Goal: Find specific page/section: Find specific page/section

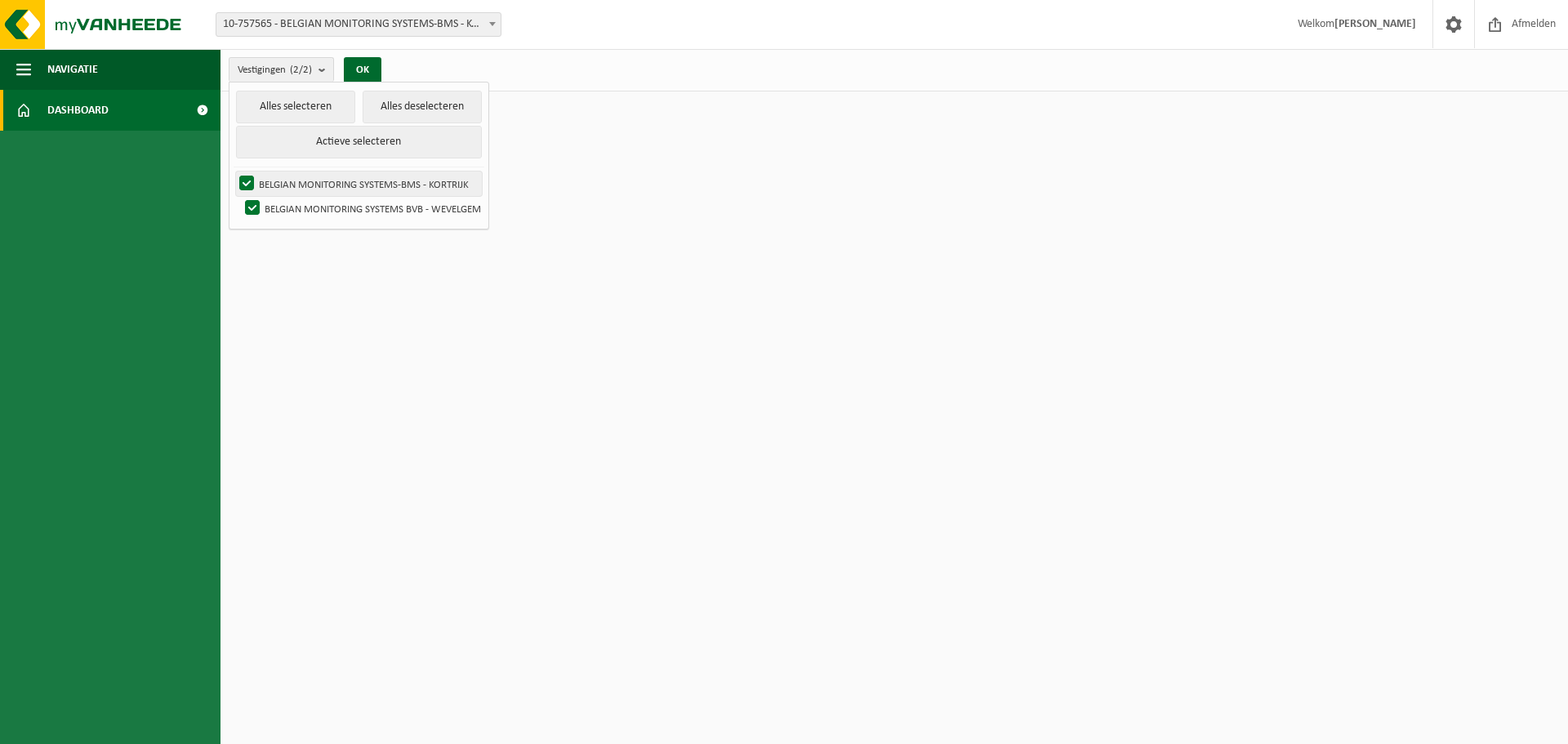
click at [379, 188] on label "BELGIAN MONITORING SYSTEMS-BMS - KORTRIJK" at bounding box center [358, 184] width 246 height 25
click at [234, 171] on input "BELGIAN MONITORING SYSTEMS-BMS - KORTRIJK" at bounding box center [233, 171] width 1 height 1
click at [246, 184] on label "BELGIAN MONITORING SYSTEMS-BMS - KORTRIJK" at bounding box center [358, 184] width 246 height 25
click at [234, 171] on input "BELGIAN MONITORING SYSTEMS-BMS - KORTRIJK" at bounding box center [233, 171] width 1 height 1
checkbox input "true"
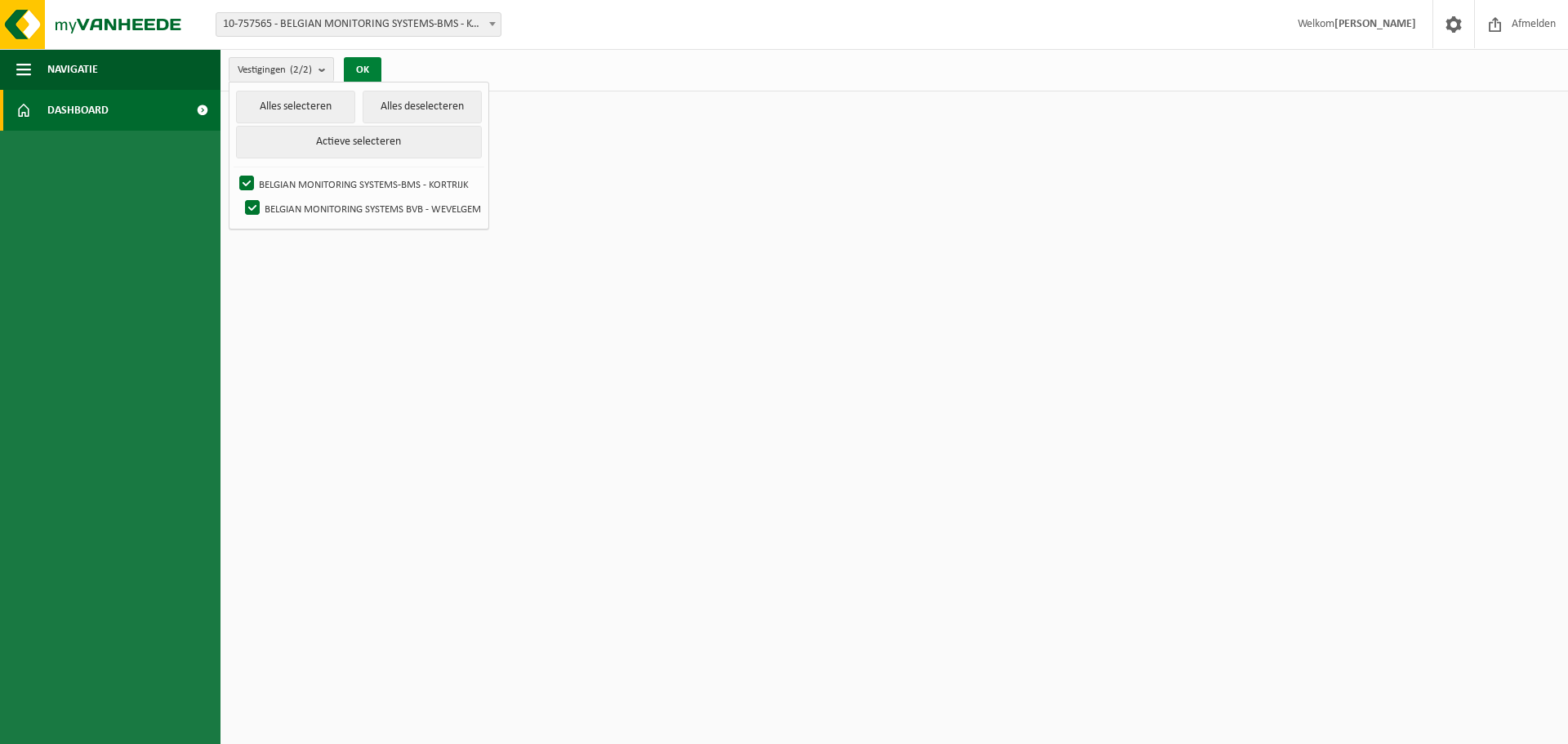
click at [371, 68] on button "OK" at bounding box center [363, 69] width 38 height 26
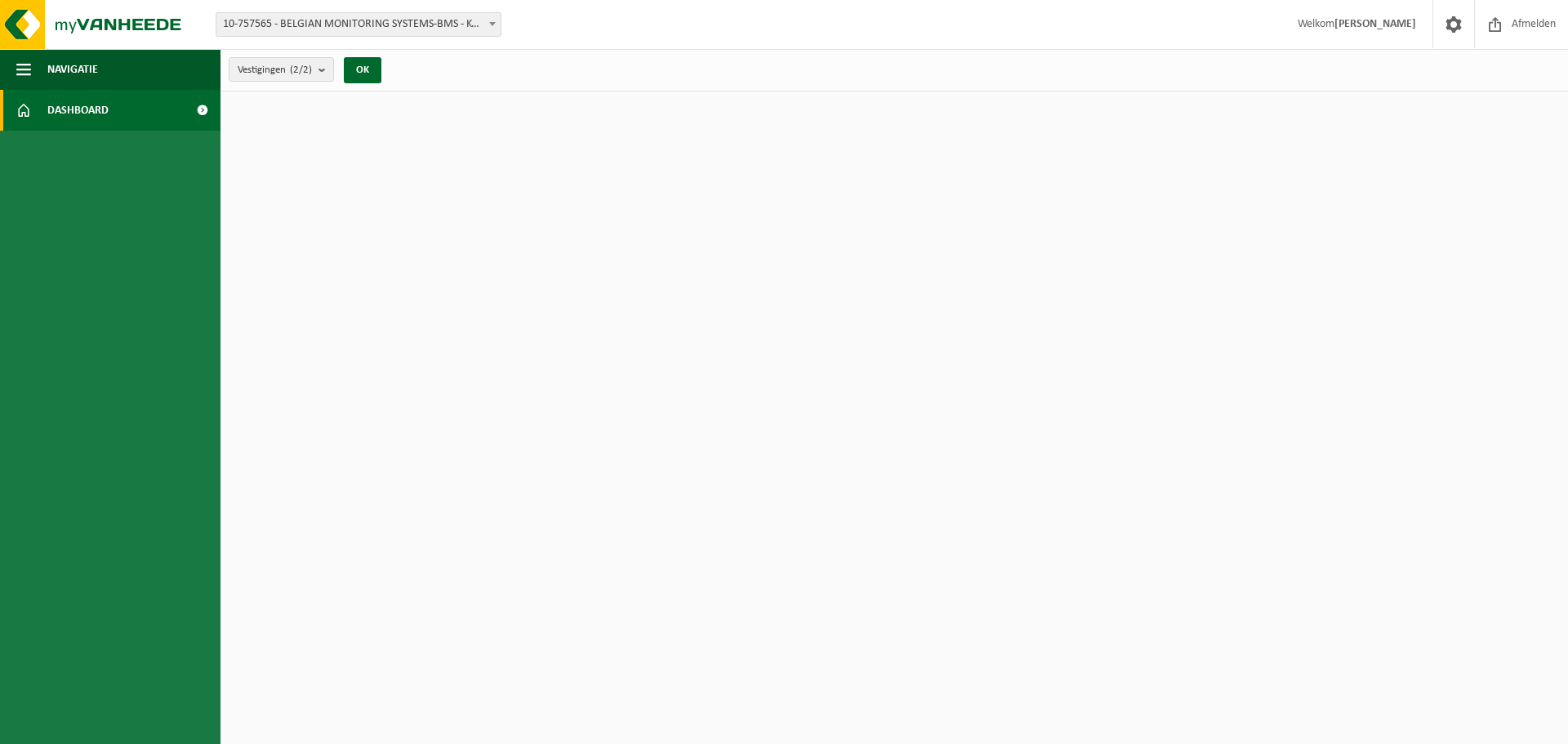
click at [94, 113] on span "Dashboard" at bounding box center [78, 109] width 61 height 41
click at [200, 109] on span at bounding box center [202, 109] width 37 height 41
click at [24, 59] on span "button" at bounding box center [23, 69] width 14 height 41
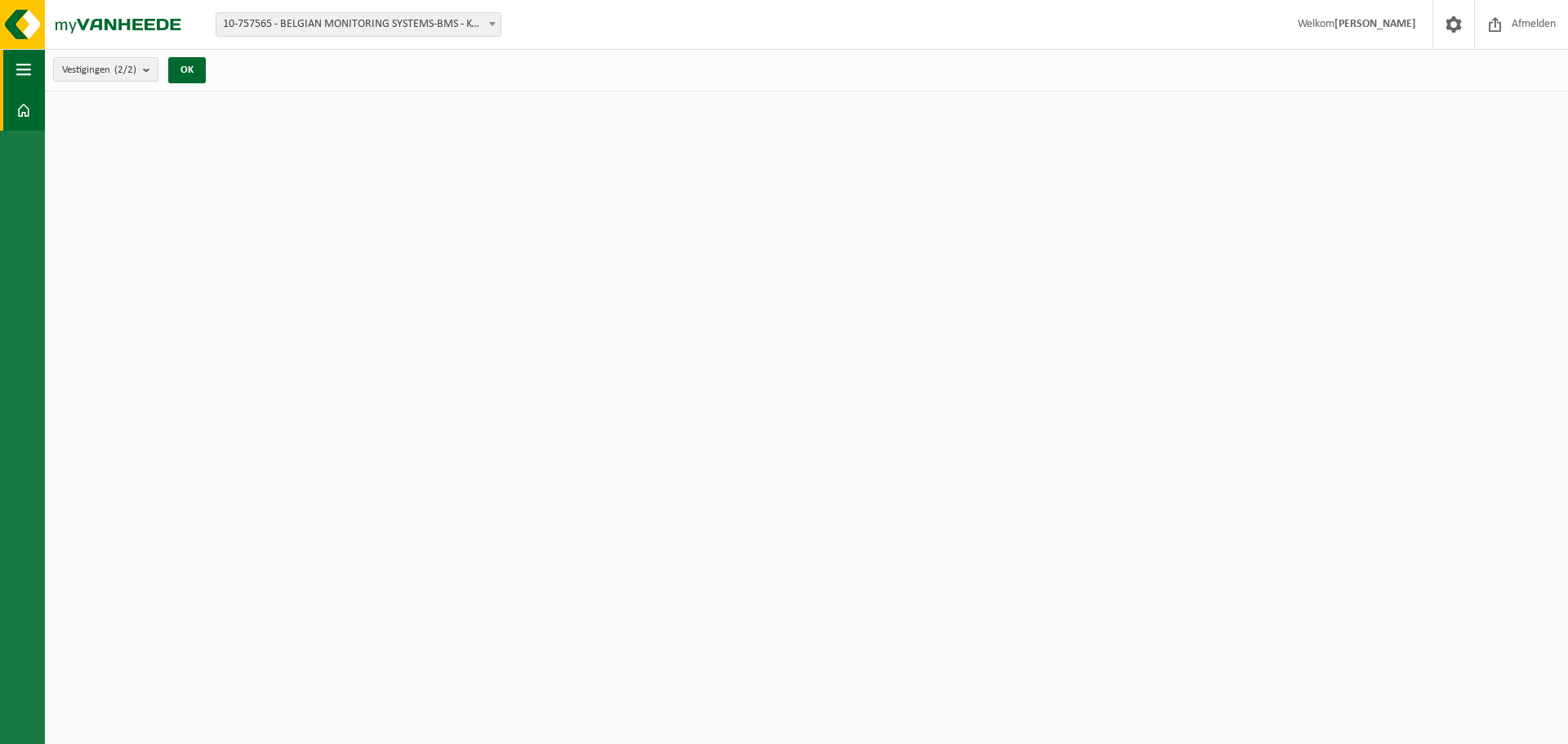
click at [28, 72] on span "button" at bounding box center [23, 69] width 14 height 41
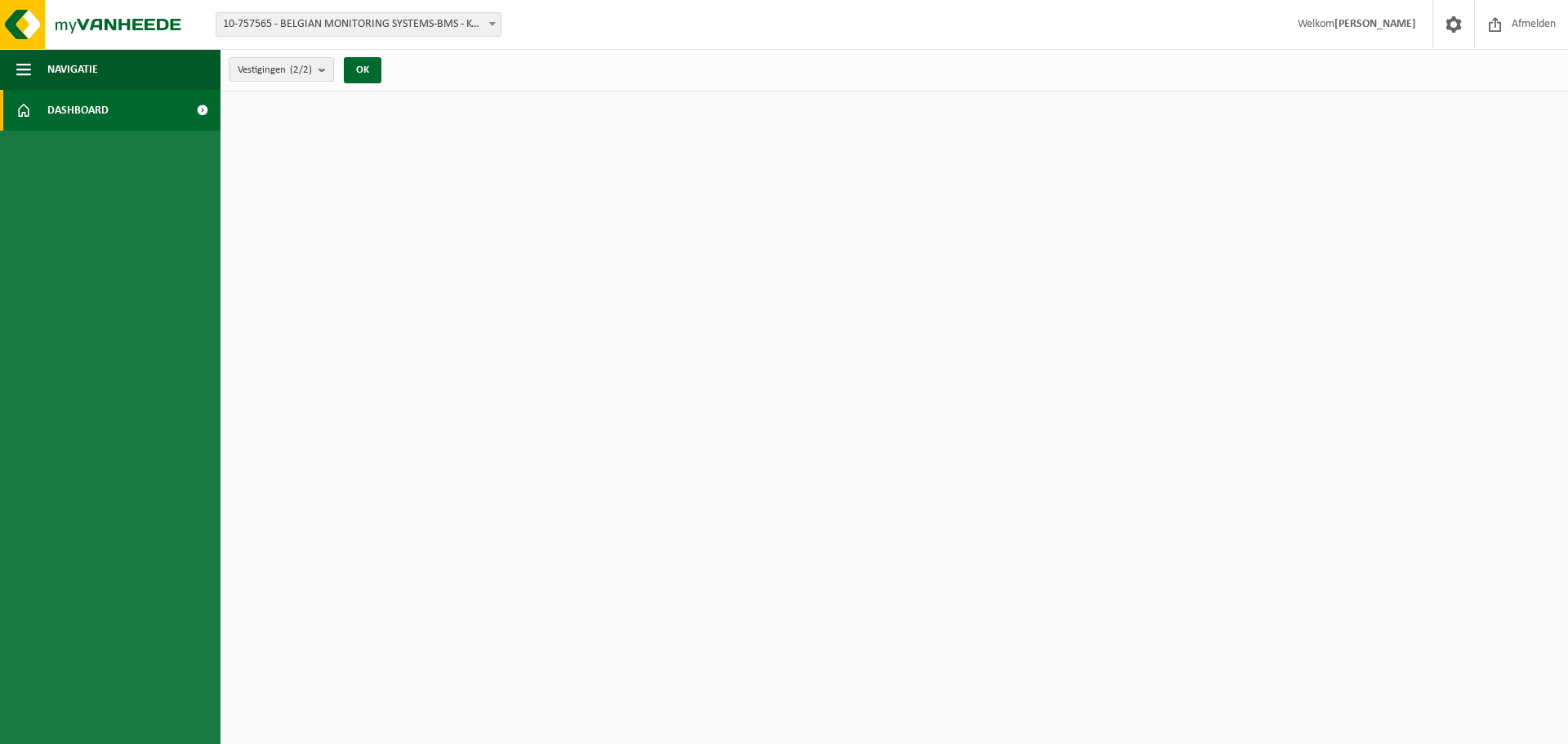
click at [60, 117] on span "Dashboard" at bounding box center [78, 109] width 61 height 41
click at [67, 119] on span "Dashboard" at bounding box center [78, 109] width 61 height 41
click at [102, 27] on img at bounding box center [98, 25] width 196 height 49
click at [207, 108] on span at bounding box center [202, 109] width 37 height 41
click at [494, 23] on b at bounding box center [492, 24] width 7 height 4
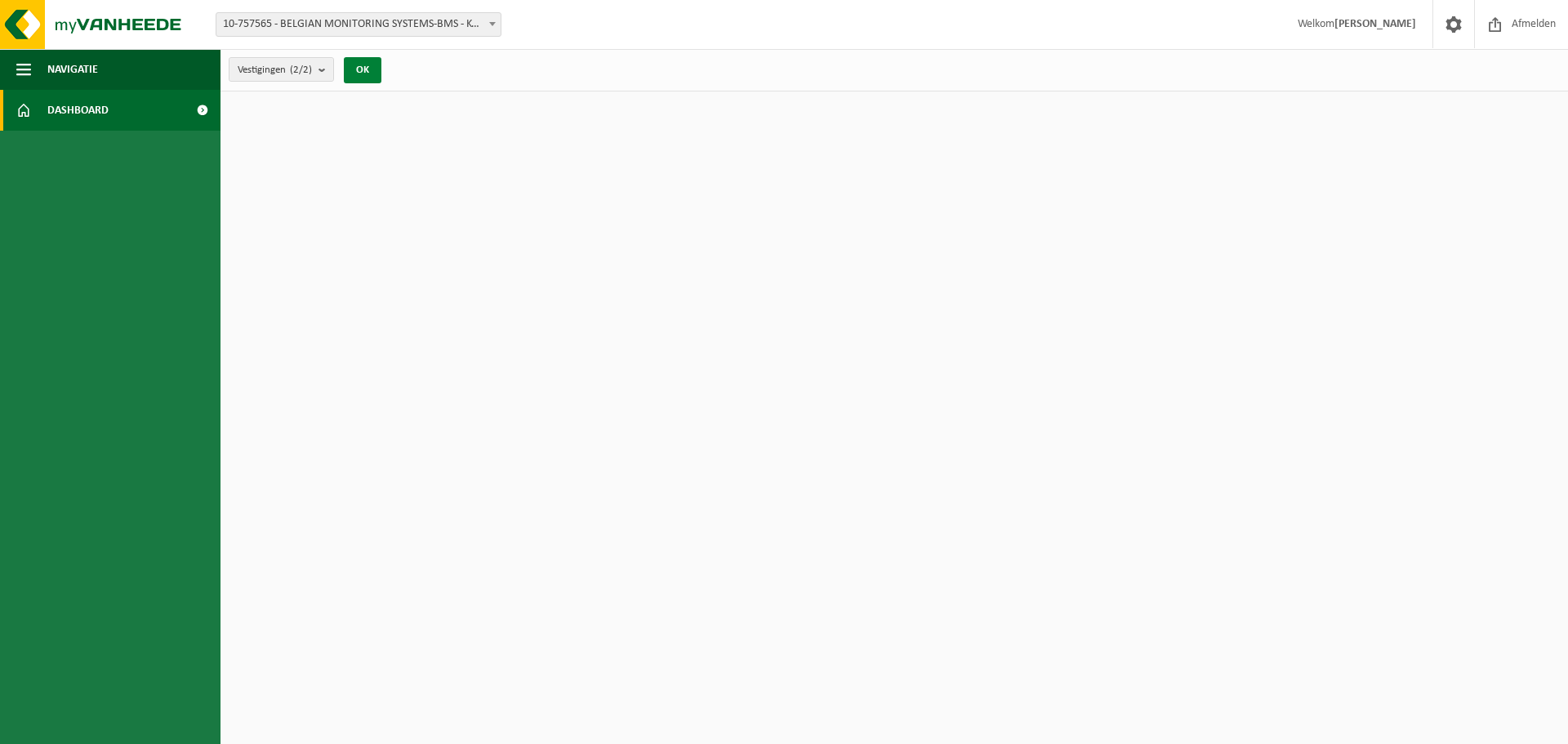
click at [362, 72] on button "OK" at bounding box center [363, 69] width 38 height 26
click at [1311, 25] on span "Welkom PATRICK STAELENS" at bounding box center [1357, 24] width 151 height 49
click at [1367, 26] on strong "[PERSON_NAME]" at bounding box center [1375, 24] width 82 height 12
click at [1449, 23] on span at bounding box center [1454, 24] width 25 height 49
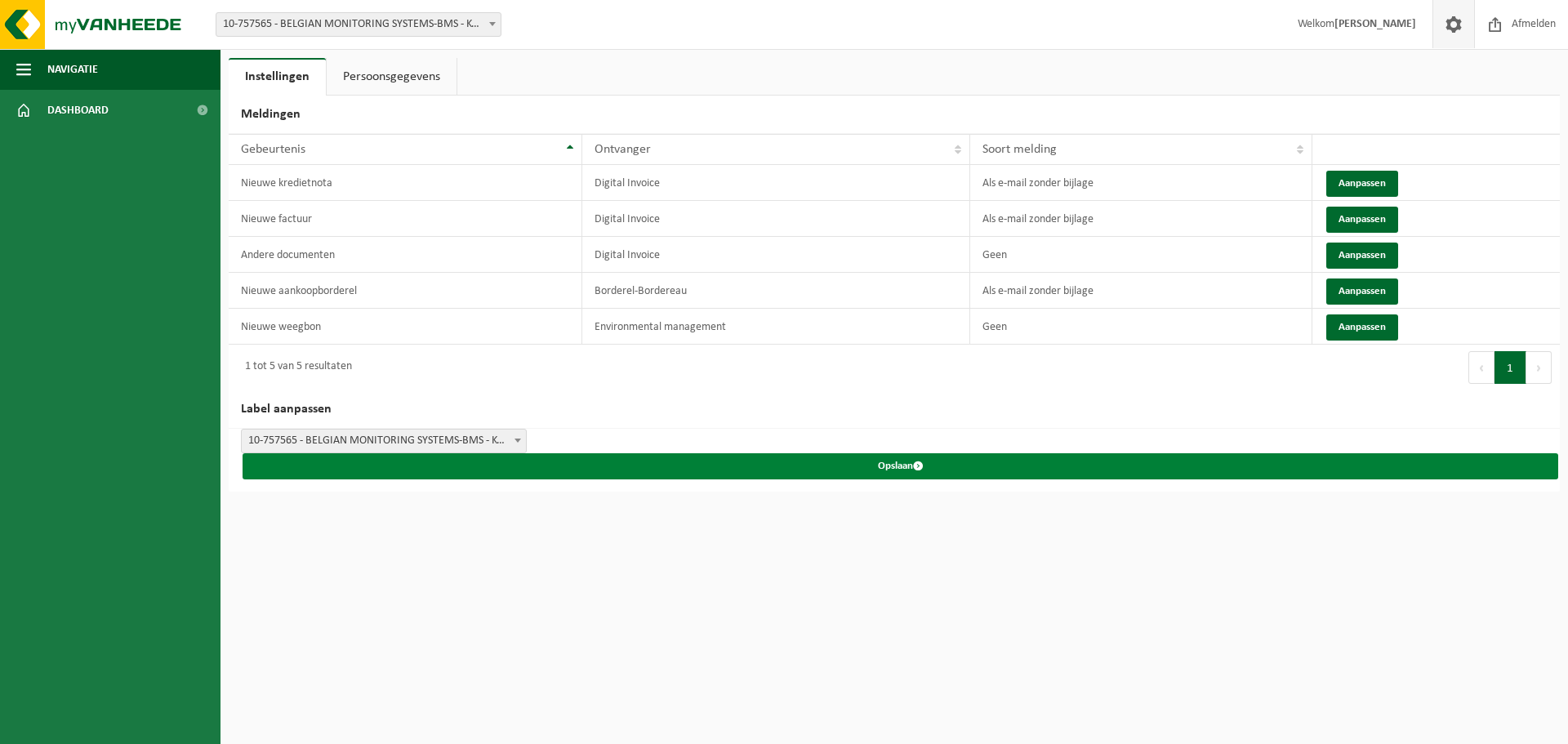
click at [898, 464] on button "Opslaan" at bounding box center [900, 466] width 1316 height 26
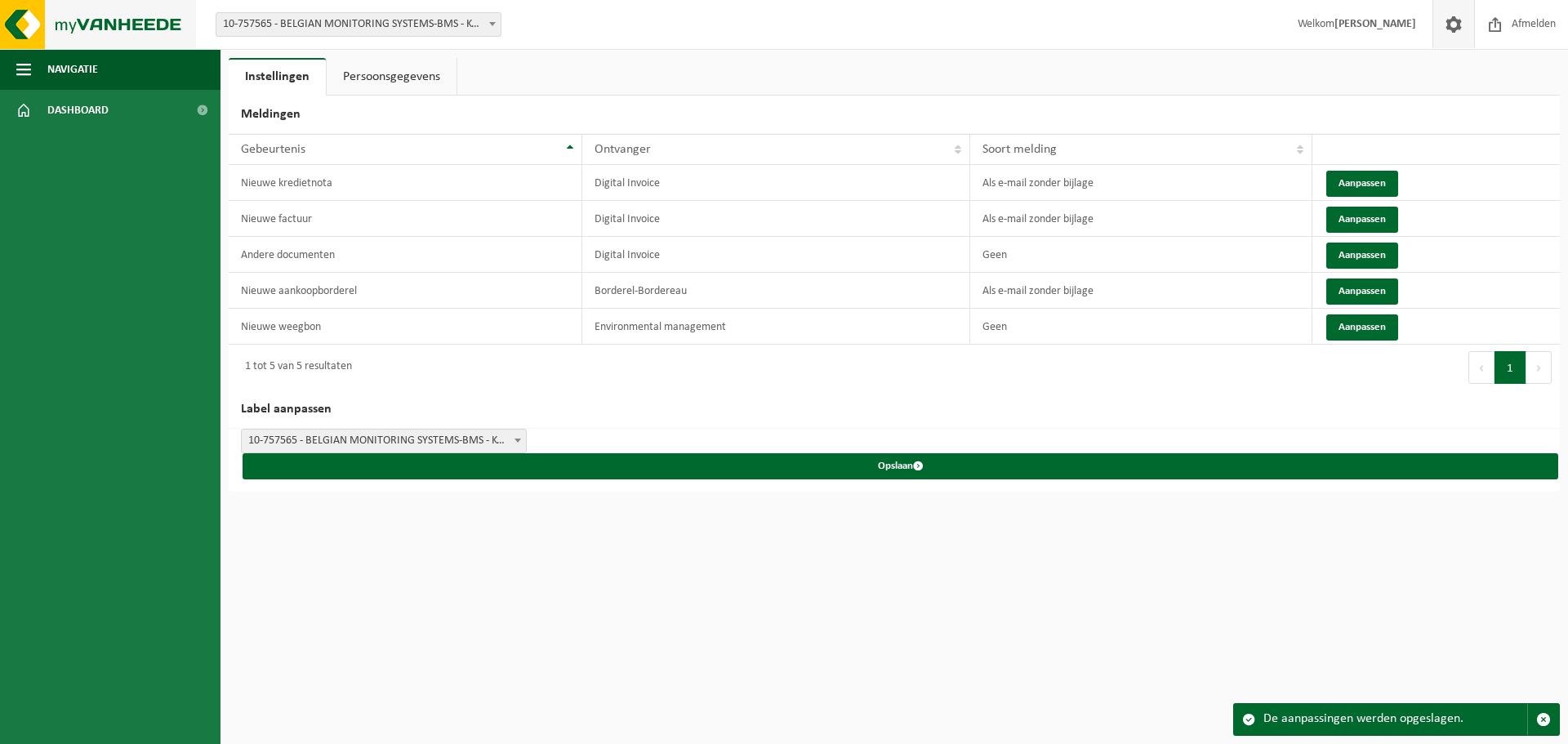
click at [71, 18] on img at bounding box center [98, 25] width 196 height 49
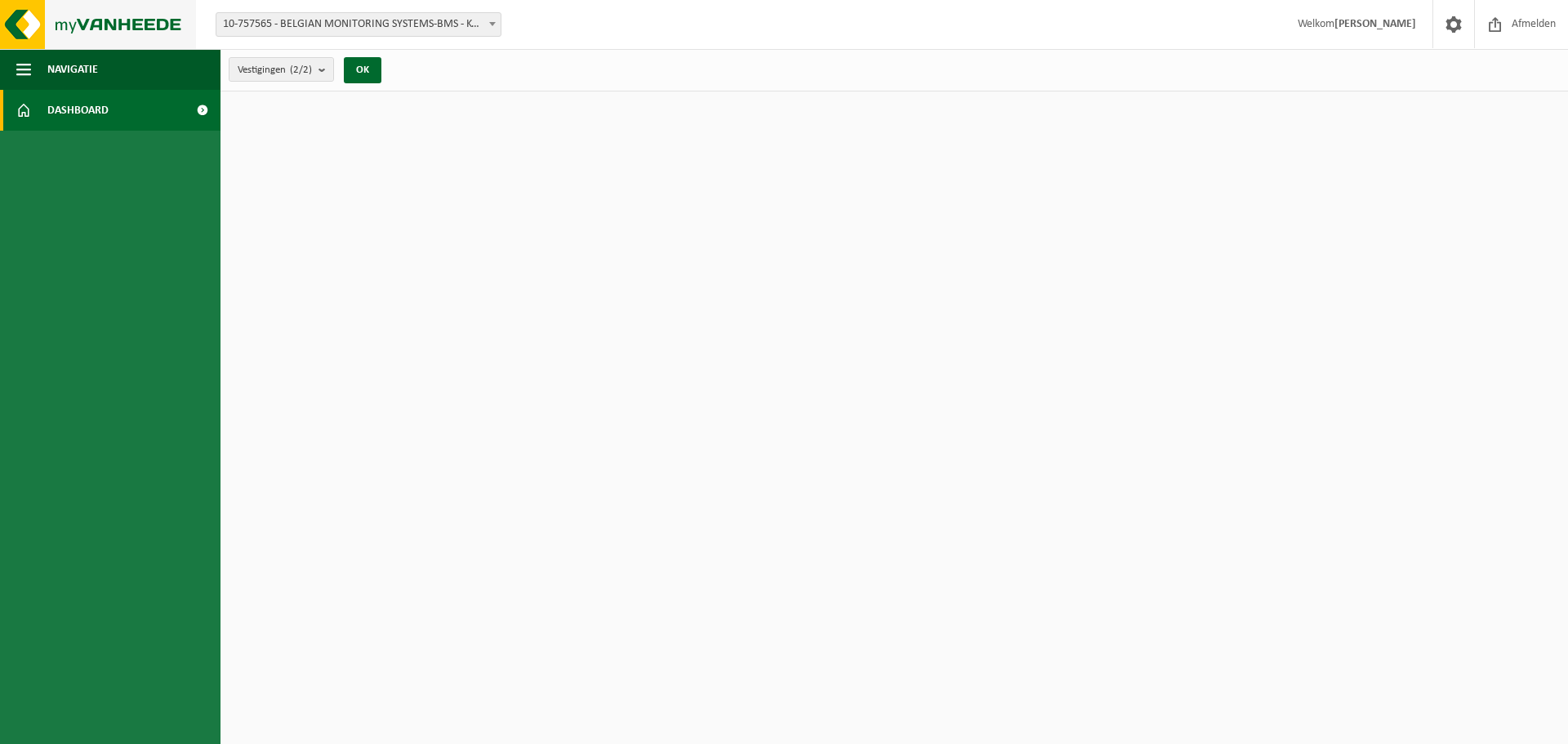
click at [13, 24] on img at bounding box center [98, 25] width 196 height 49
click at [21, 69] on span "button" at bounding box center [23, 69] width 14 height 41
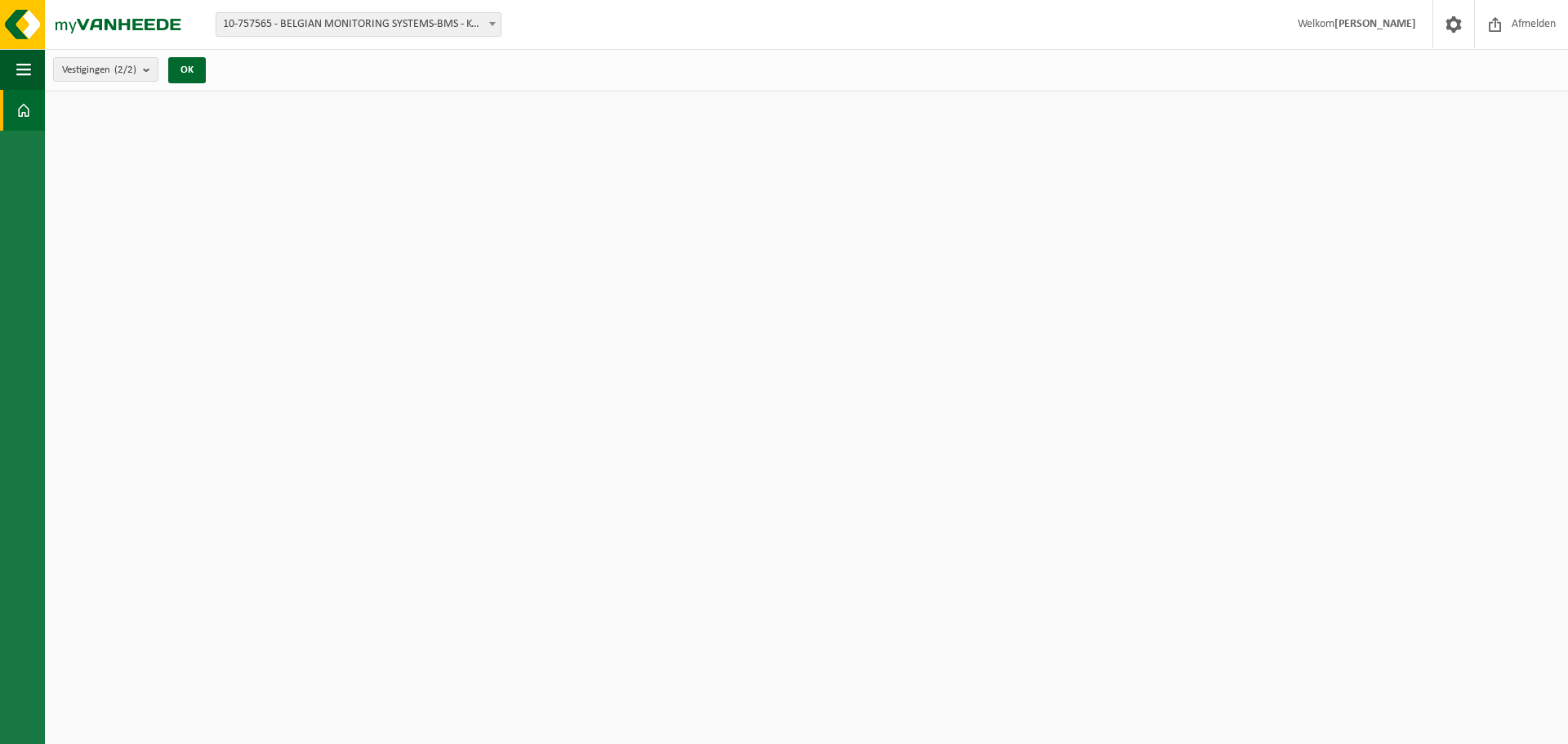
click at [489, 21] on span at bounding box center [492, 24] width 16 height 21
click at [188, 65] on button "OK" at bounding box center [187, 69] width 38 height 26
click at [1497, 22] on span at bounding box center [1496, 24] width 25 height 49
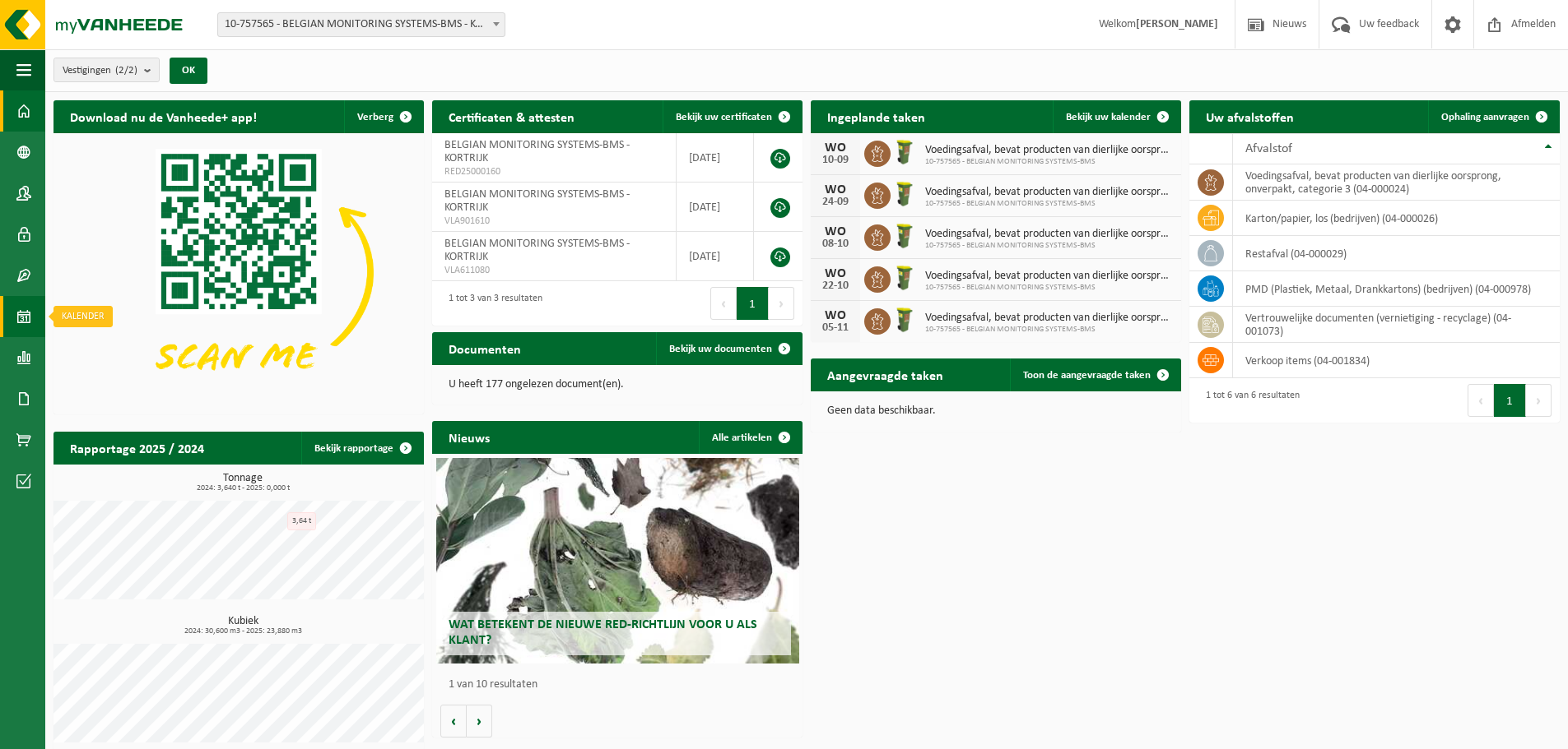
click at [21, 312] on span at bounding box center [23, 316] width 14 height 41
